Goal: Book appointment/travel/reservation

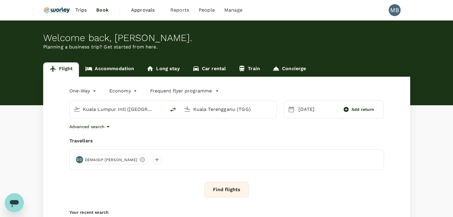
click at [103, 67] on link "Accommodation" at bounding box center [109, 70] width 61 height 14
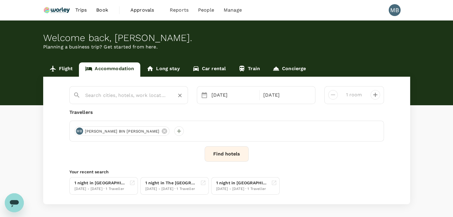
type input "Awana [GEOGRAPHIC_DATA]"
click at [106, 94] on input "Awana [GEOGRAPHIC_DATA]" at bounding box center [126, 95] width 82 height 9
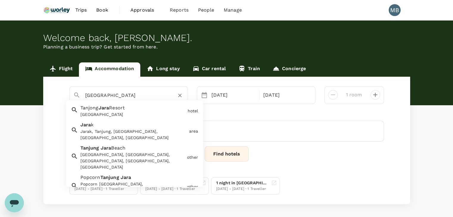
click at [107, 153] on div "[GEOGRAPHIC_DATA], [GEOGRAPHIC_DATA], [GEOGRAPHIC_DATA], [GEOGRAPHIC_DATA], [GE…" at bounding box center [132, 161] width 104 height 19
click at [135, 106] on div "[GEOGRAPHIC_DATA] [GEOGRAPHIC_DATA]" at bounding box center [131, 110] width 107 height 16
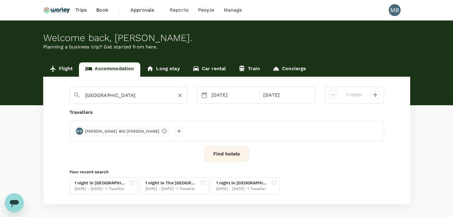
type input "[GEOGRAPHIC_DATA]"
click at [210, 94] on div "[DATE]" at bounding box center [233, 95] width 49 height 12
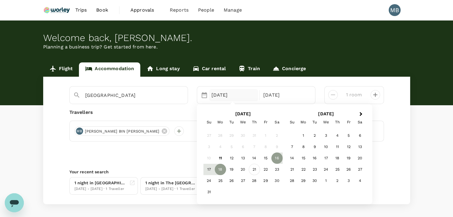
click at [252, 168] on div "21" at bounding box center [254, 169] width 11 height 11
click at [277, 171] on div "23" at bounding box center [276, 169] width 11 height 11
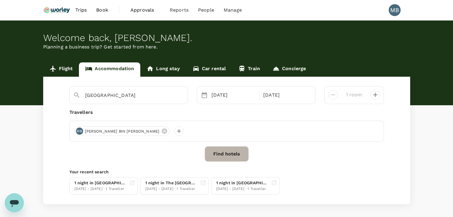
click at [226, 155] on button "Find hotels" at bounding box center [226, 153] width 44 height 15
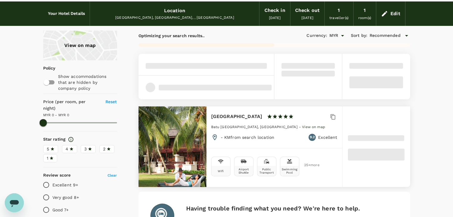
scroll to position [30, 0]
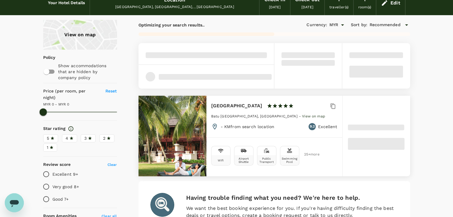
type input "302"
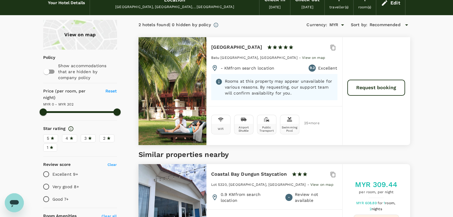
scroll to position [0, 0]
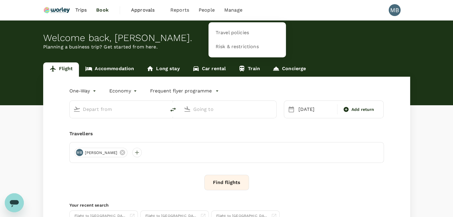
type input "Kuala Lumpur Intl ([GEOGRAPHIC_DATA])"
type input "Kuala Terengganu (TGG)"
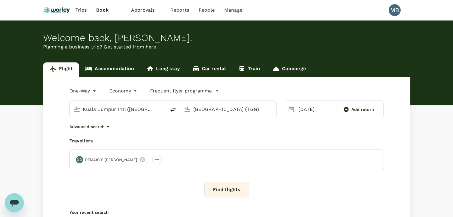
click at [113, 71] on link "Accommodation" at bounding box center [109, 70] width 61 height 14
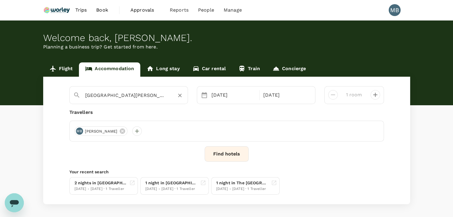
click at [181, 96] on icon "Clear" at bounding box center [180, 96] width 6 height 6
click at [162, 97] on input "text" at bounding box center [126, 95] width 82 height 9
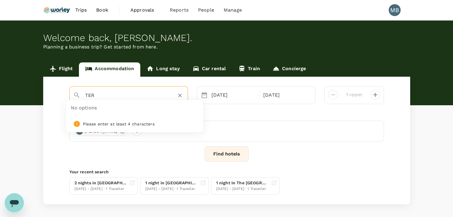
type input "TER"
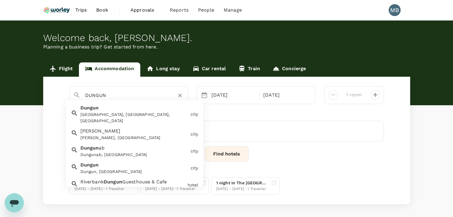
click at [146, 115] on div "Dungun, Terengganu, Malaysia" at bounding box center [134, 118] width 108 height 13
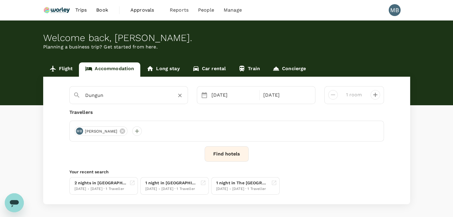
type input "Dungun"
click at [222, 158] on button "Find hotels" at bounding box center [226, 153] width 44 height 15
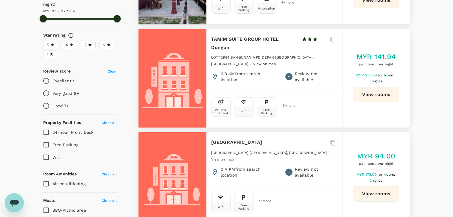
scroll to position [89, 0]
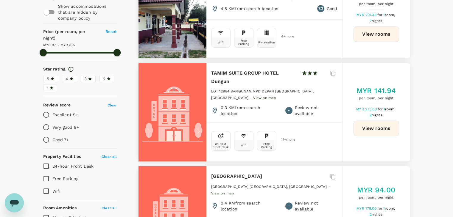
click at [67, 76] on span "4" at bounding box center [66, 79] width 3 height 6
click at [0, 0] on input "4" at bounding box center [0, 0] width 0 height 0
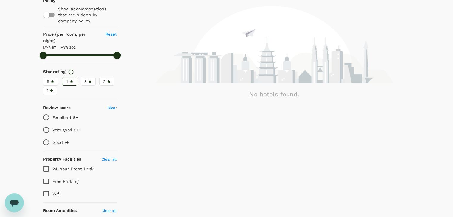
scroll to position [0, 0]
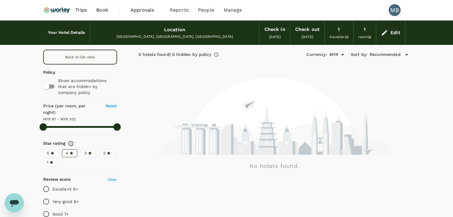
click at [53, 151] on icon at bounding box center [52, 153] width 4 height 4
click at [0, 0] on input "5" at bounding box center [0, 0] width 0 height 0
click at [88, 150] on div "3" at bounding box center [88, 153] width 8 height 6
click at [0, 0] on input "3" at bounding box center [0, 0] width 0 height 0
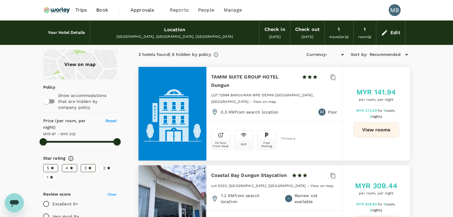
type input "301.85"
type input "MYR"
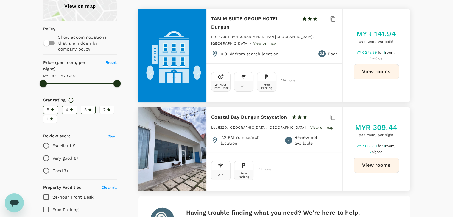
scroll to position [60, 0]
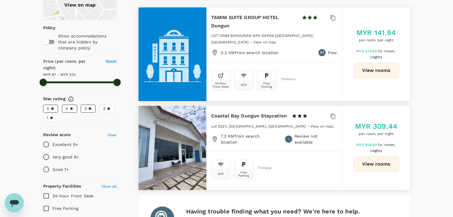
click at [86, 106] on span "3" at bounding box center [85, 109] width 2 height 6
click at [0, 0] on input "3" at bounding box center [0, 0] width 0 height 0
click at [63, 105] on label "4" at bounding box center [69, 109] width 15 height 8
click at [0, 0] on input "4" at bounding box center [0, 0] width 0 height 0
drag, startPoint x: 51, startPoint y: 102, endPoint x: 59, endPoint y: 104, distance: 7.7
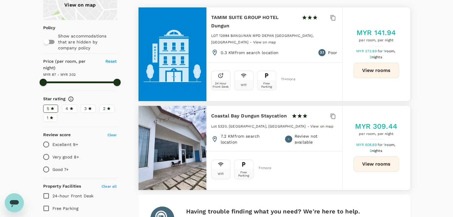
click at [51, 107] on icon at bounding box center [52, 109] width 4 height 4
click at [0, 0] on input "5" at bounding box center [0, 0] width 0 height 0
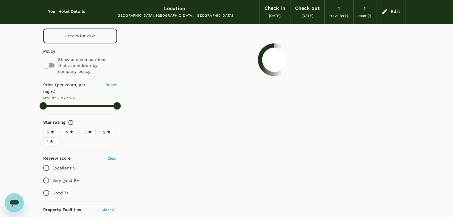
scroll to position [0, 0]
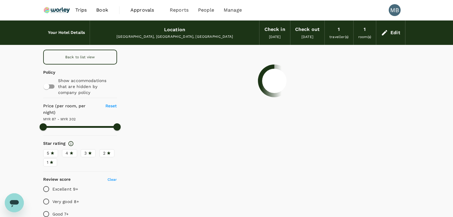
type input "301.85"
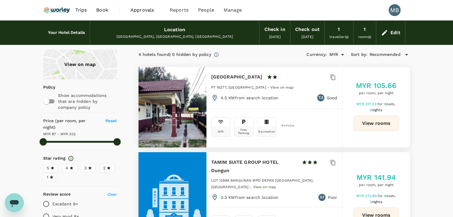
click at [393, 38] on div "Edit" at bounding box center [390, 32] width 29 height 21
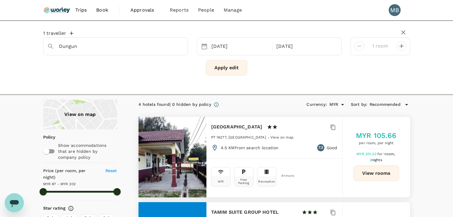
type input "Kuala Dungun"
click at [180, 47] on icon "Clear" at bounding box center [180, 47] width 4 height 4
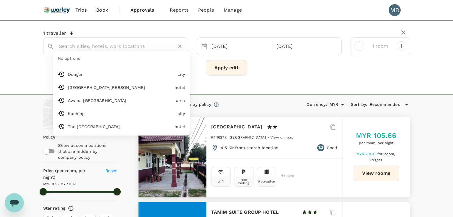
click at [153, 47] on input "text" at bounding box center [113, 46] width 108 height 9
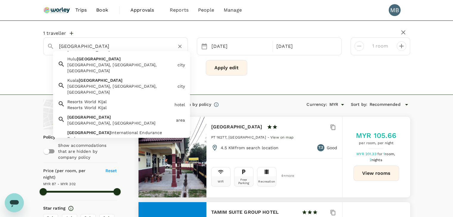
scroll to position [30, 0]
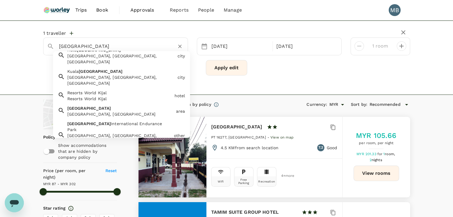
click at [82, 111] on div "Terengganu, Malaysia" at bounding box center [120, 114] width 106 height 6
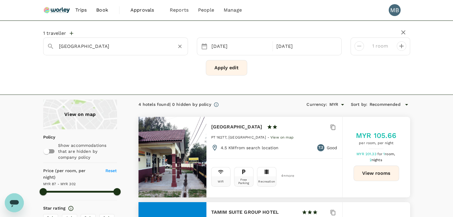
type input "Terengganu"
click at [238, 67] on button "Apply edit" at bounding box center [226, 67] width 41 height 15
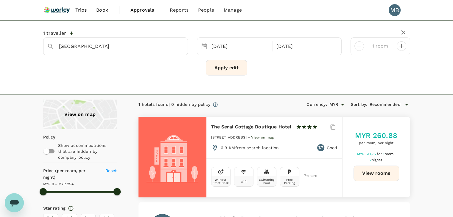
type input "253"
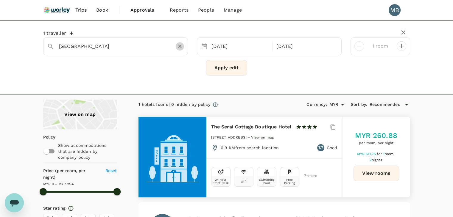
click at [180, 46] on icon "Clear" at bounding box center [180, 46] width 6 height 6
paste input "26.47"
type input "2"
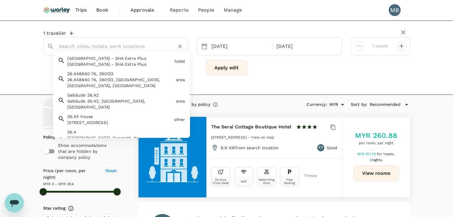
paste input "26.47"
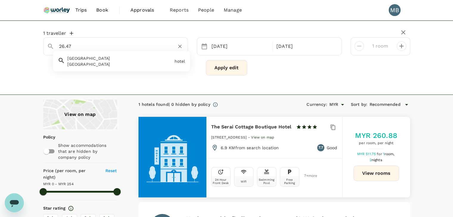
type input "26.47"
click at [178, 46] on icon "Clear" at bounding box center [180, 46] width 6 height 6
click at [157, 51] on div "No options" at bounding box center [115, 47] width 145 height 18
paste input "TANJUNG JARA RESORT TERENGGANU"
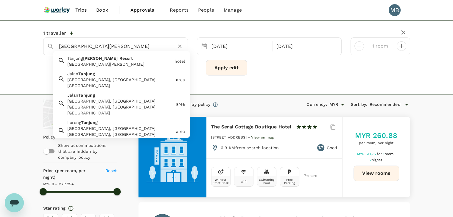
click at [137, 63] on div "[GEOGRAPHIC_DATA]" at bounding box center [119, 64] width 105 height 6
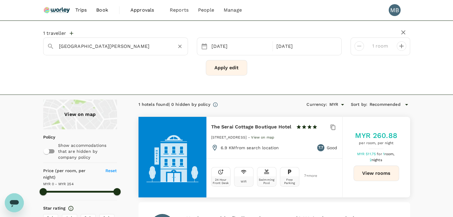
type input "[GEOGRAPHIC_DATA]"
click at [232, 69] on button "Apply edit" at bounding box center [226, 67] width 41 height 15
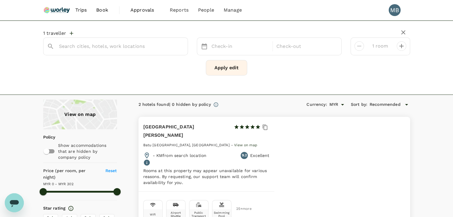
type input "[GEOGRAPHIC_DATA]"
type input "302"
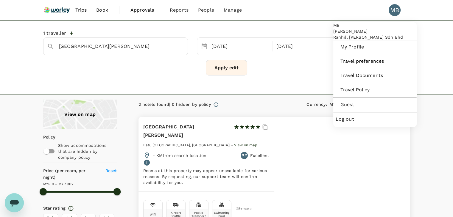
click at [346, 123] on span "Log out" at bounding box center [374, 119] width 79 height 7
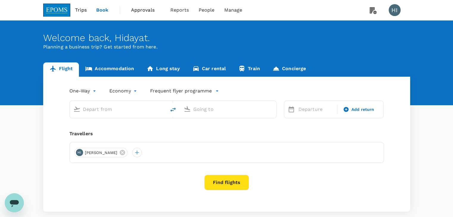
type input "Kuala Lumpur Intl ([GEOGRAPHIC_DATA])"
type input "Kota Kinabalu Intl (BKI)"
